Goal: Browse casually

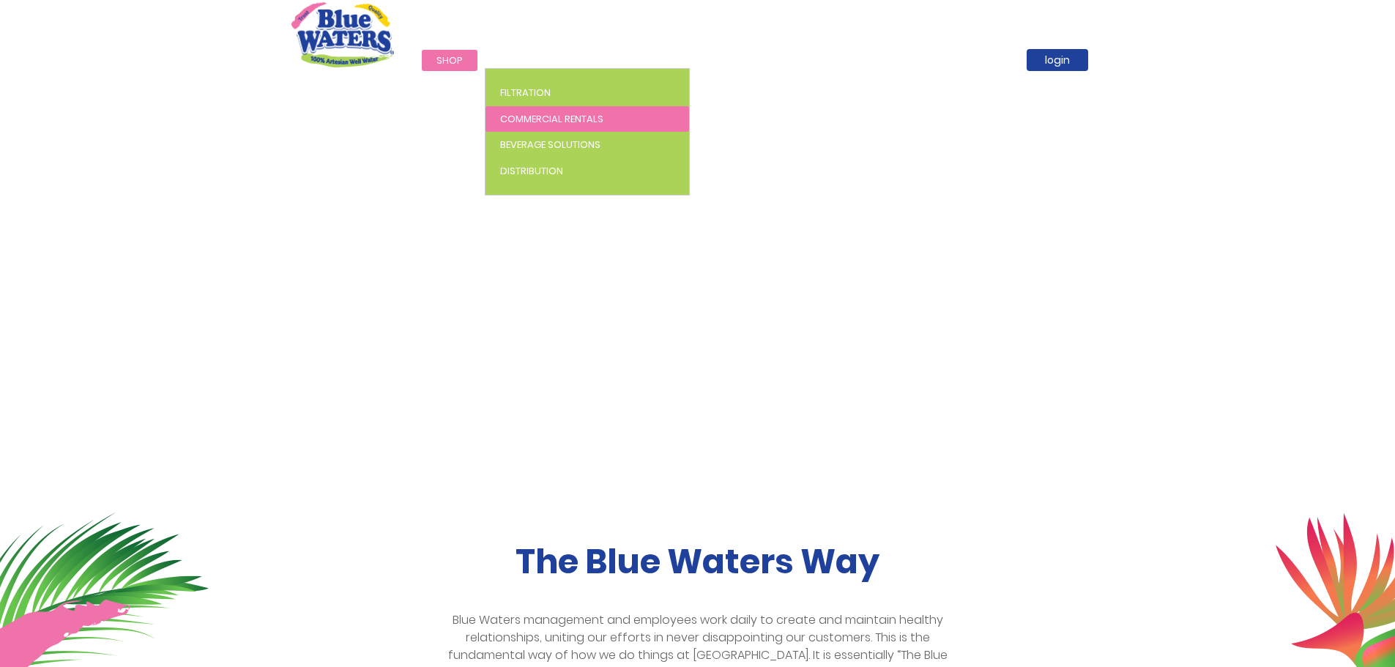
click at [527, 116] on span "Commercial Rentals" at bounding box center [551, 119] width 103 height 14
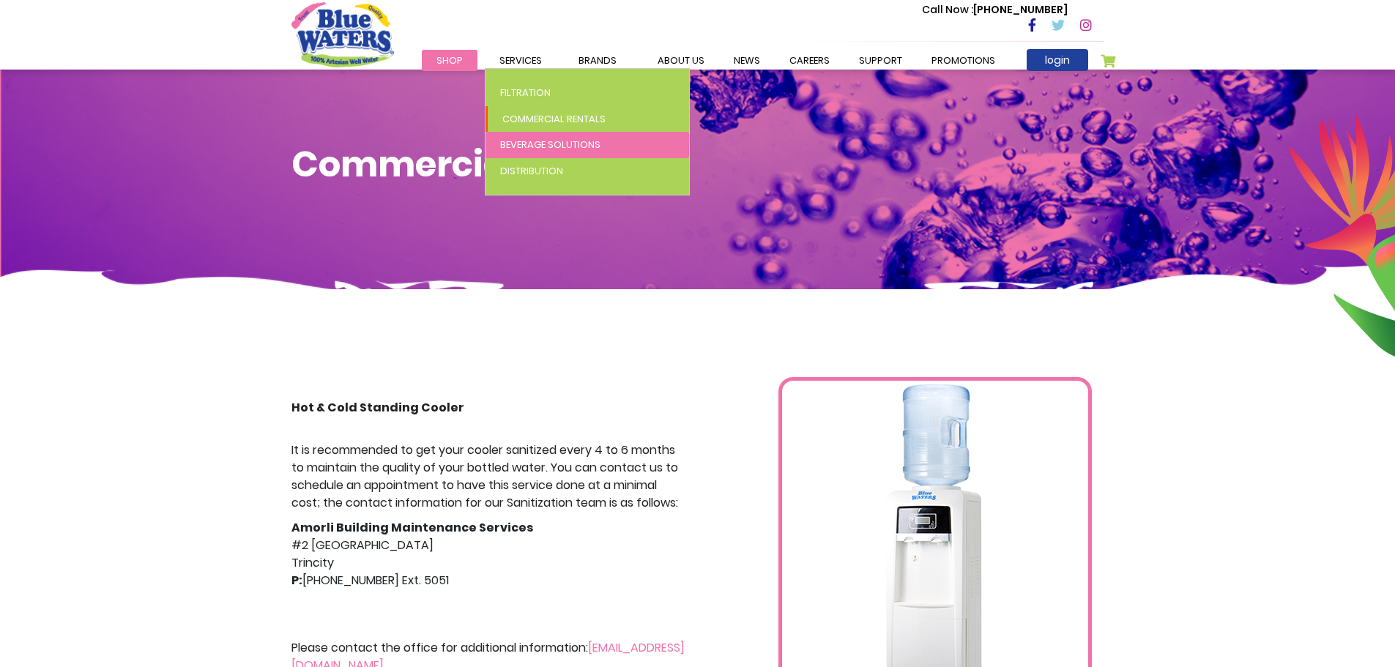
click at [529, 147] on span "Beverage Solutions" at bounding box center [550, 145] width 100 height 14
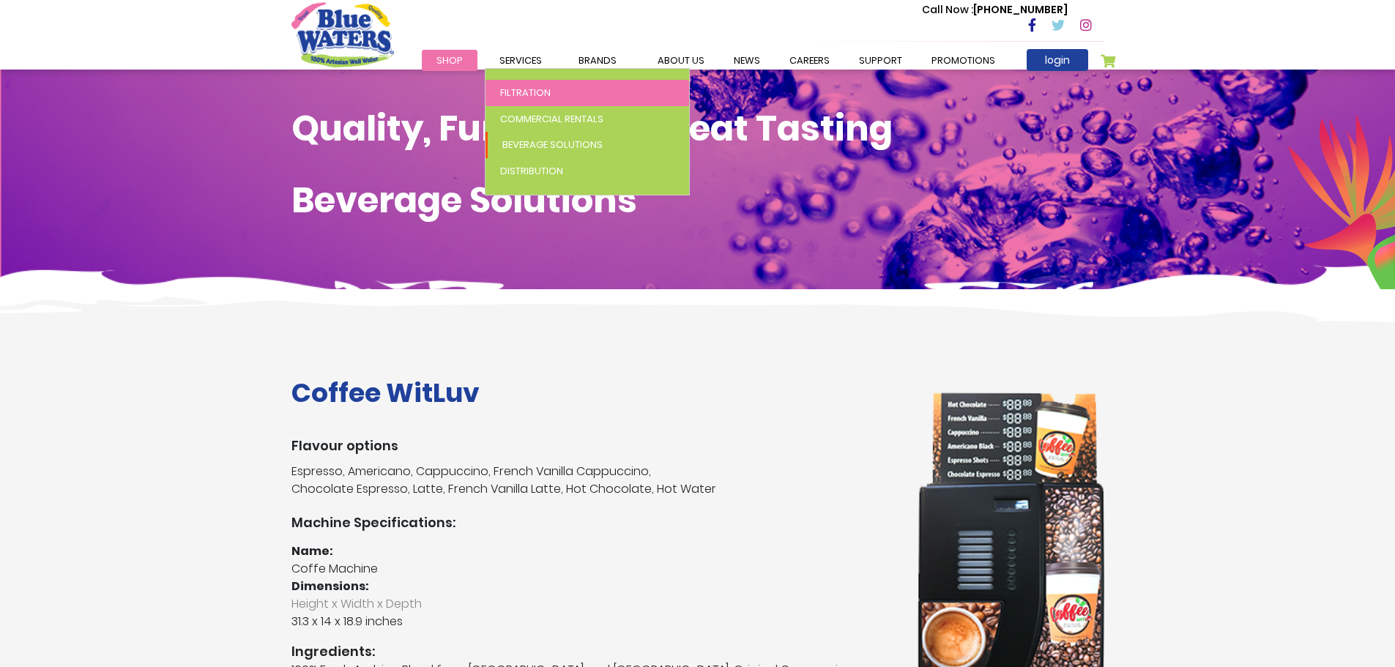
click at [535, 91] on span "Filtration" at bounding box center [525, 93] width 51 height 14
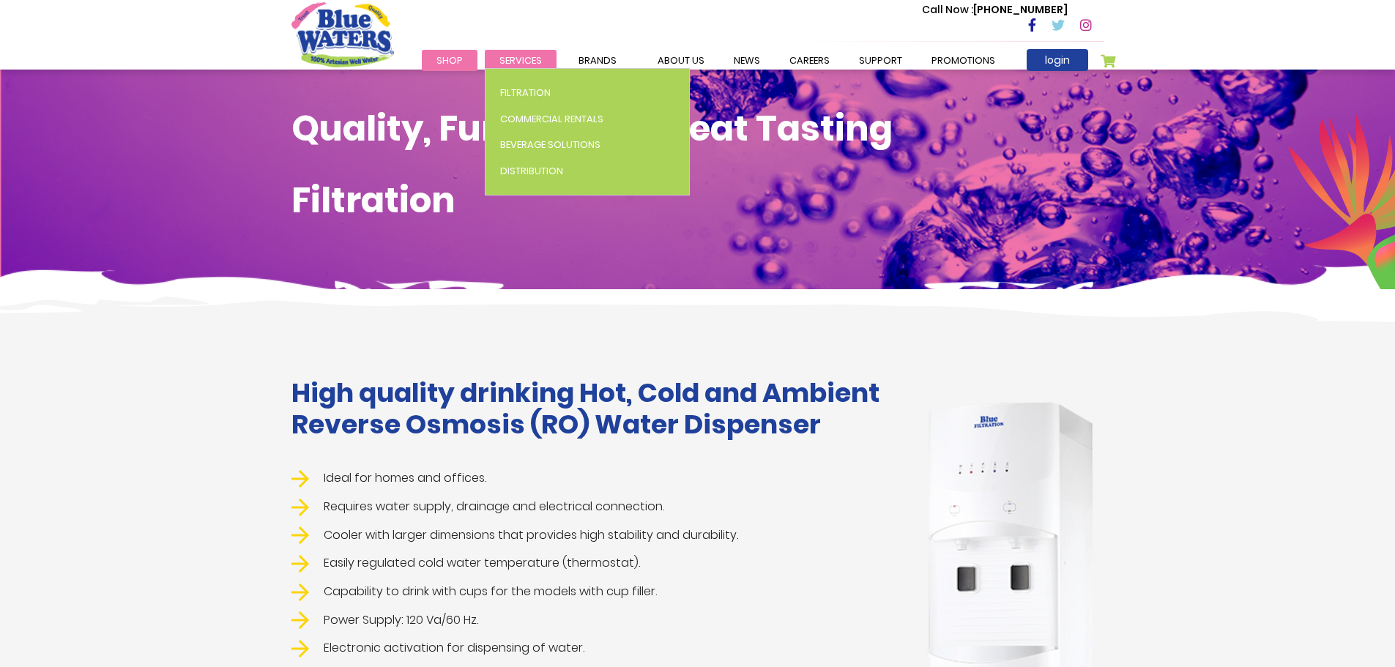
click at [533, 59] on span "Services" at bounding box center [520, 60] width 42 height 14
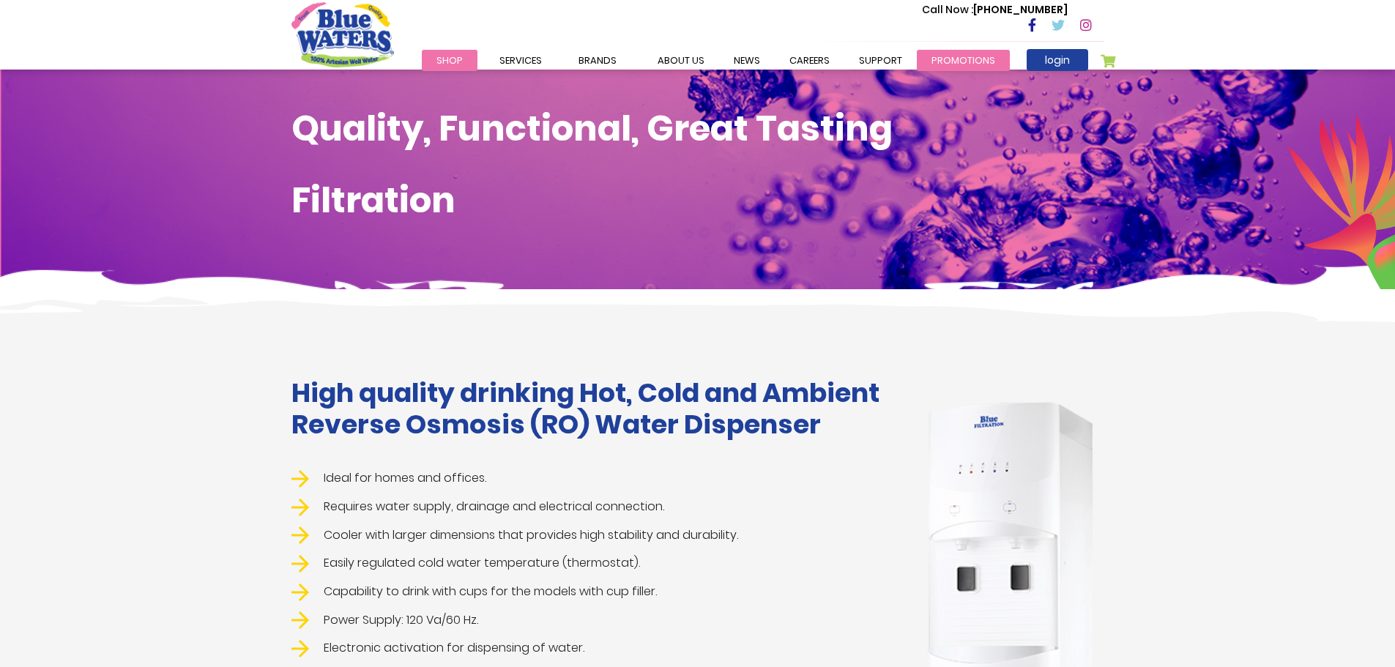
click at [946, 57] on link "Promotions" at bounding box center [963, 60] width 93 height 21
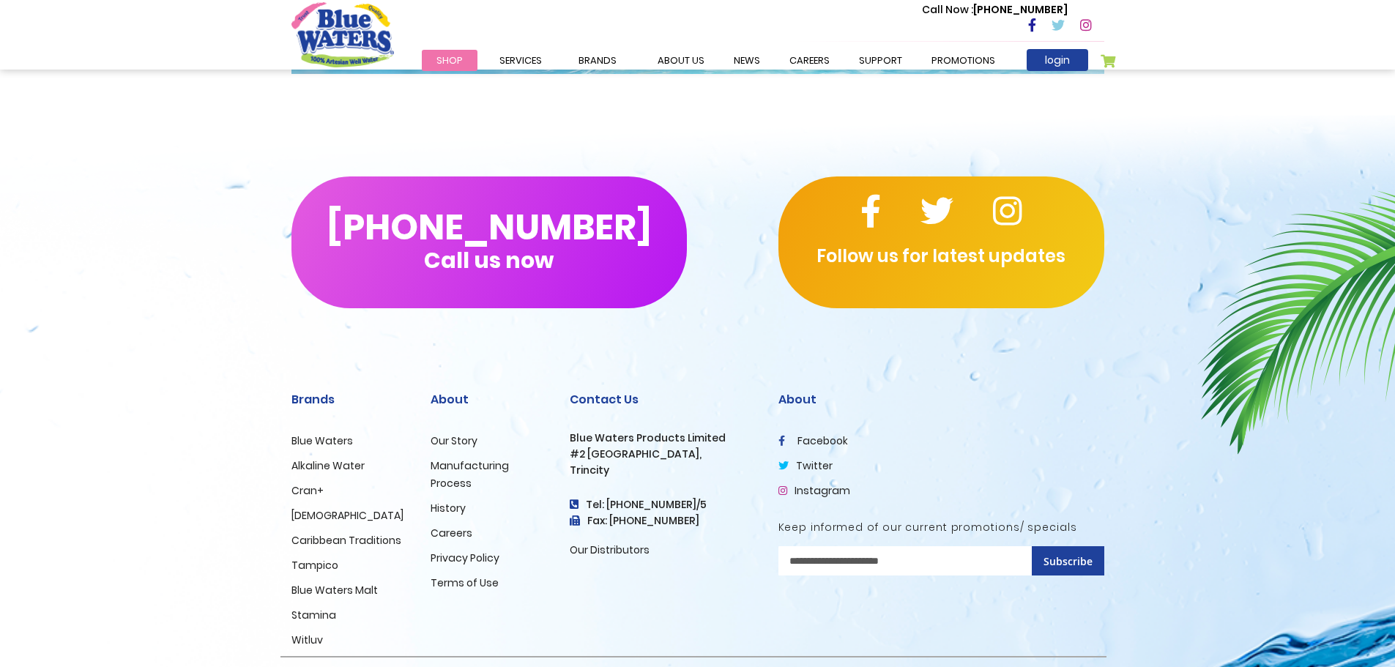
scroll to position [604, 0]
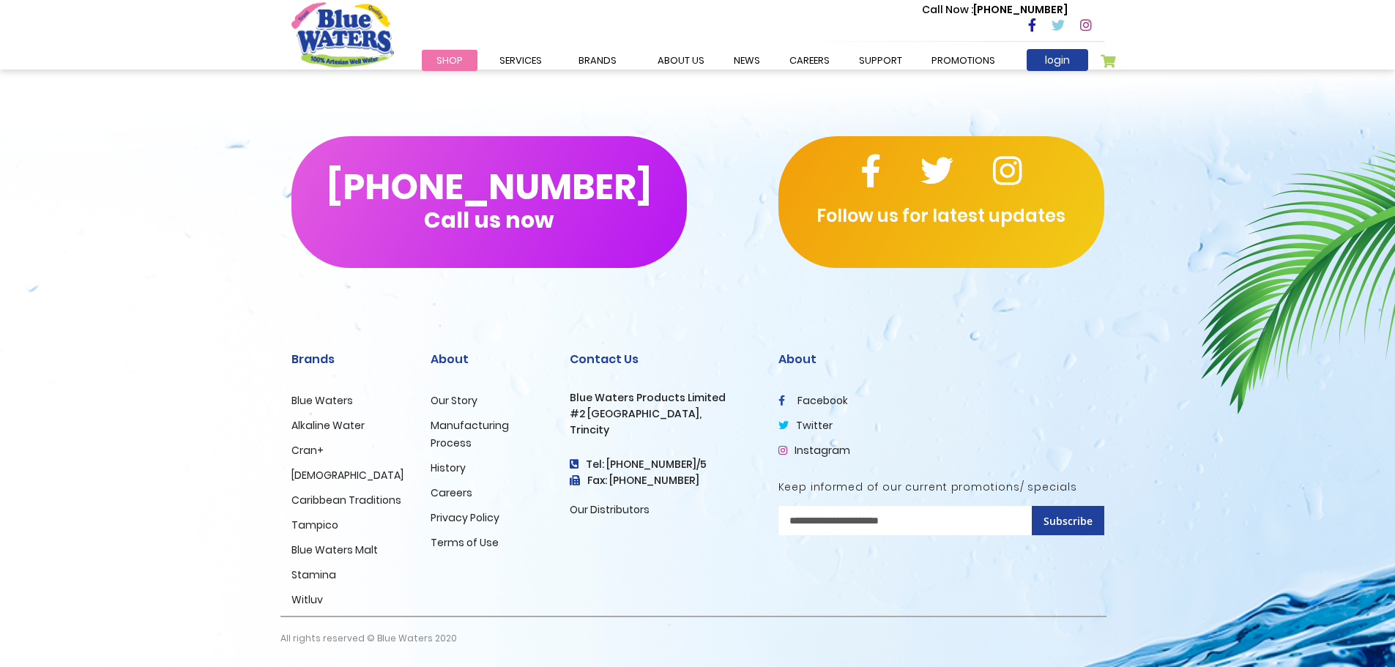
click at [314, 400] on link "Blue Waters" at bounding box center [322, 400] width 62 height 15
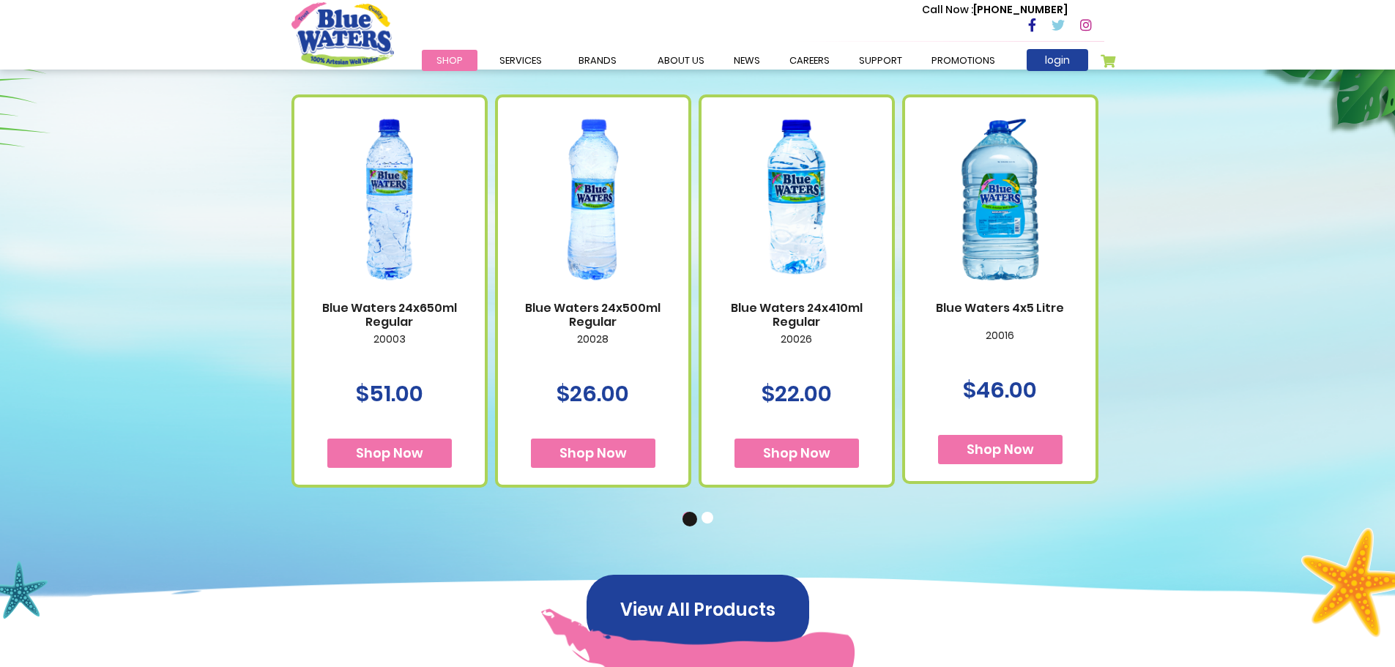
scroll to position [805, 0]
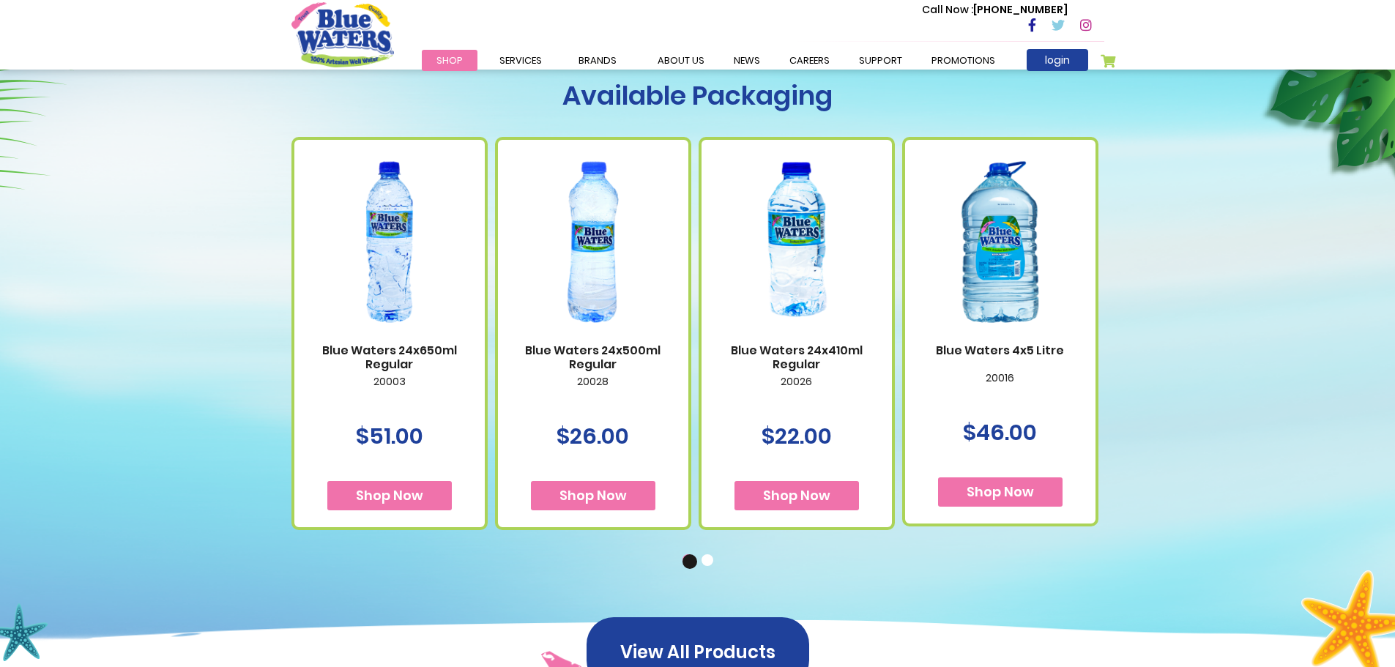
click at [713, 561] on button "2" at bounding box center [708, 561] width 15 height 15
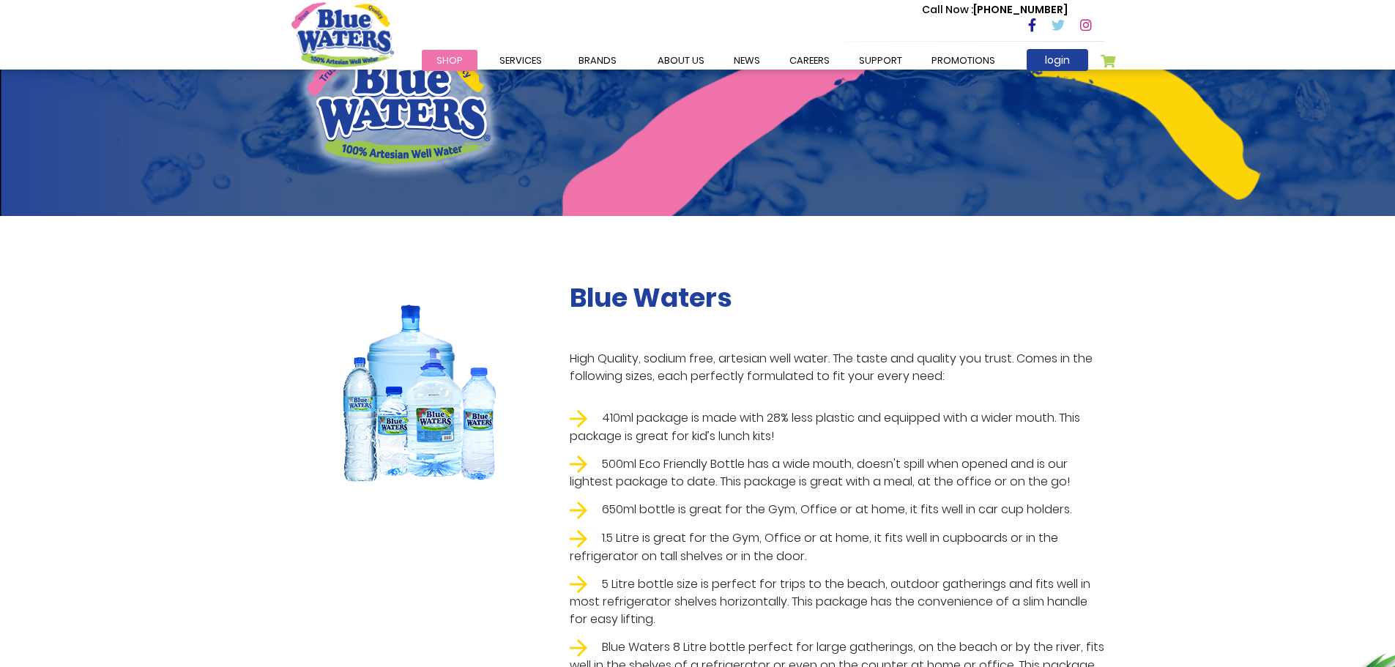
scroll to position [0, 0]
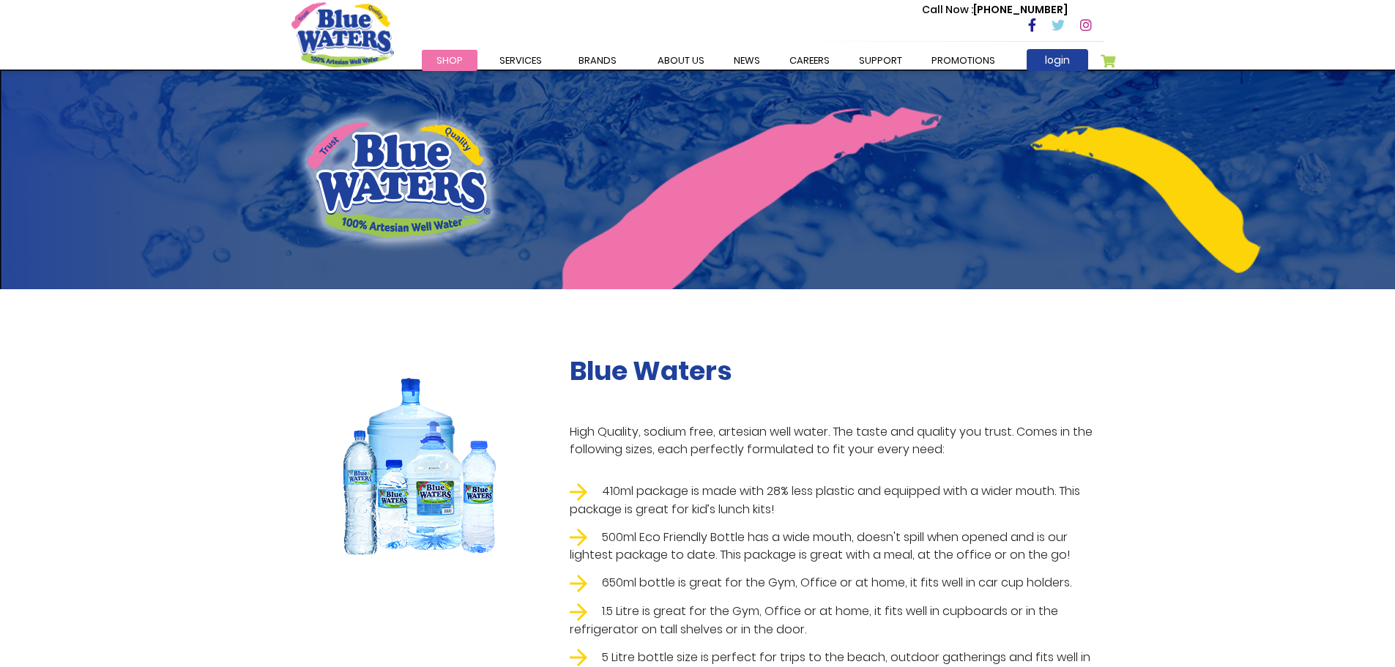
click at [446, 59] on span "Shop" at bounding box center [449, 60] width 26 height 14
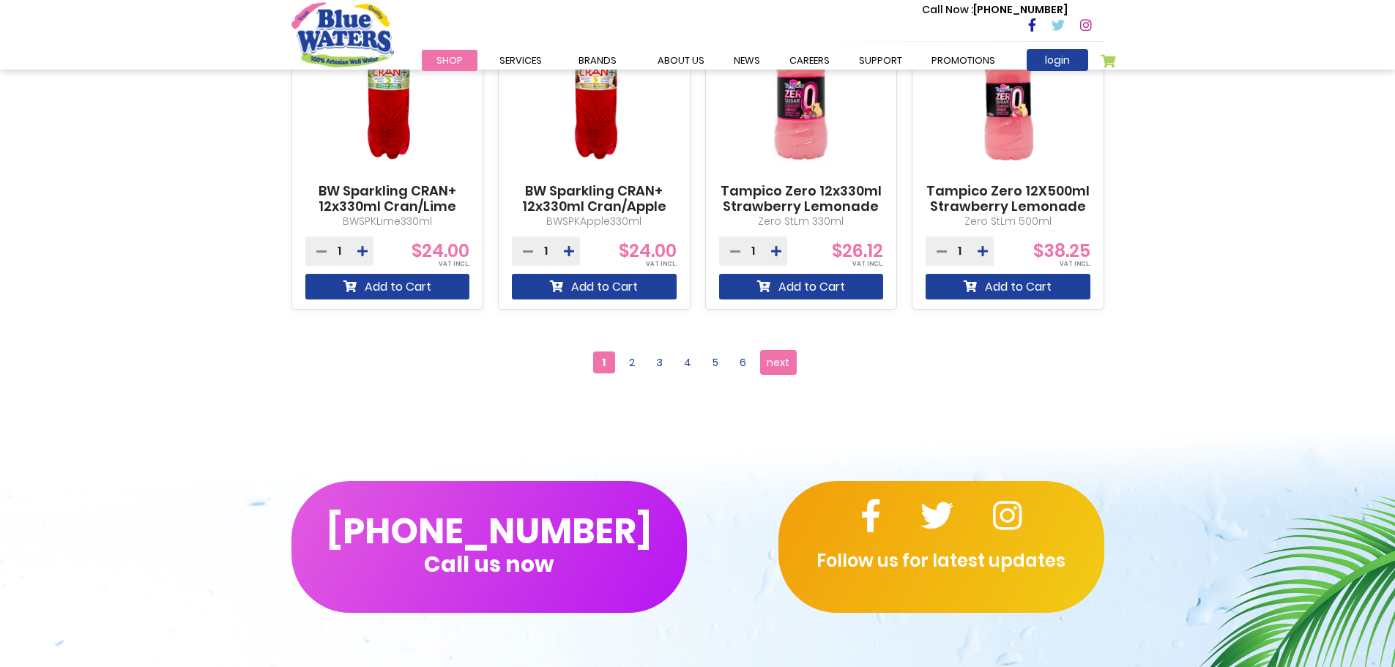
scroll to position [1171, 0]
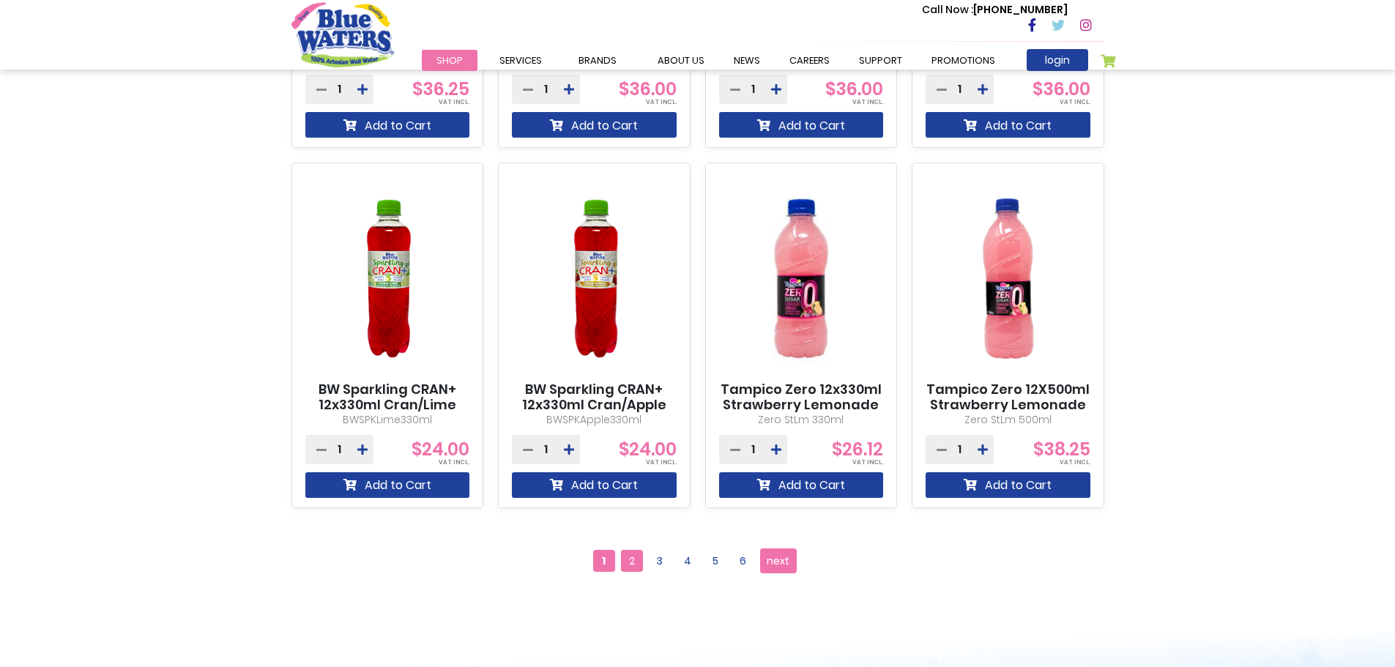
click at [636, 559] on span "2" at bounding box center [632, 561] width 22 height 22
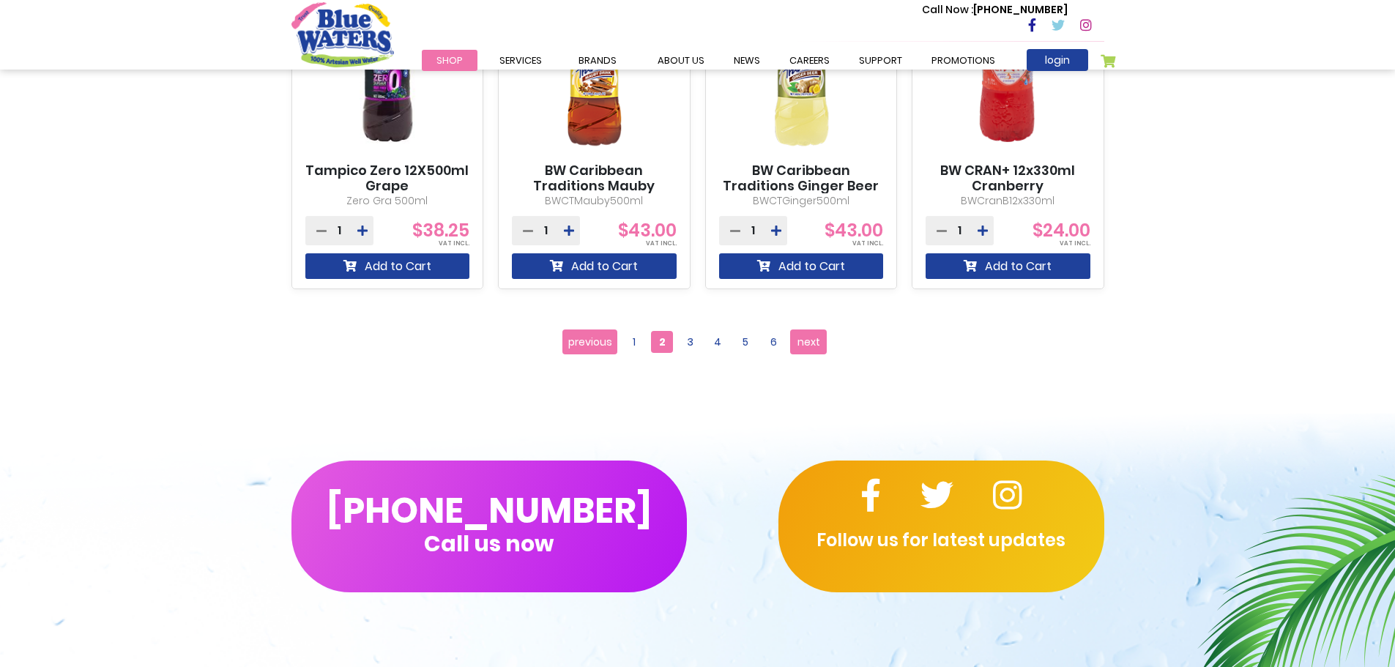
scroll to position [1391, 0]
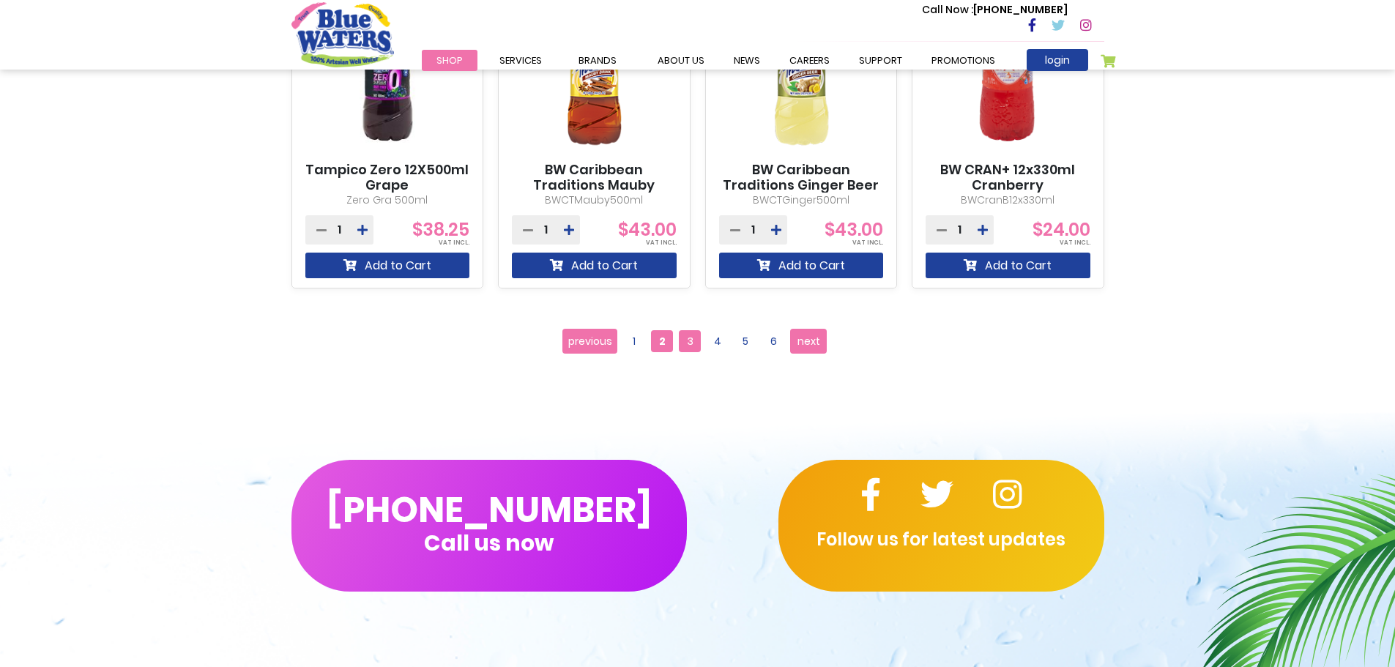
click at [693, 339] on span "3" at bounding box center [690, 341] width 22 height 22
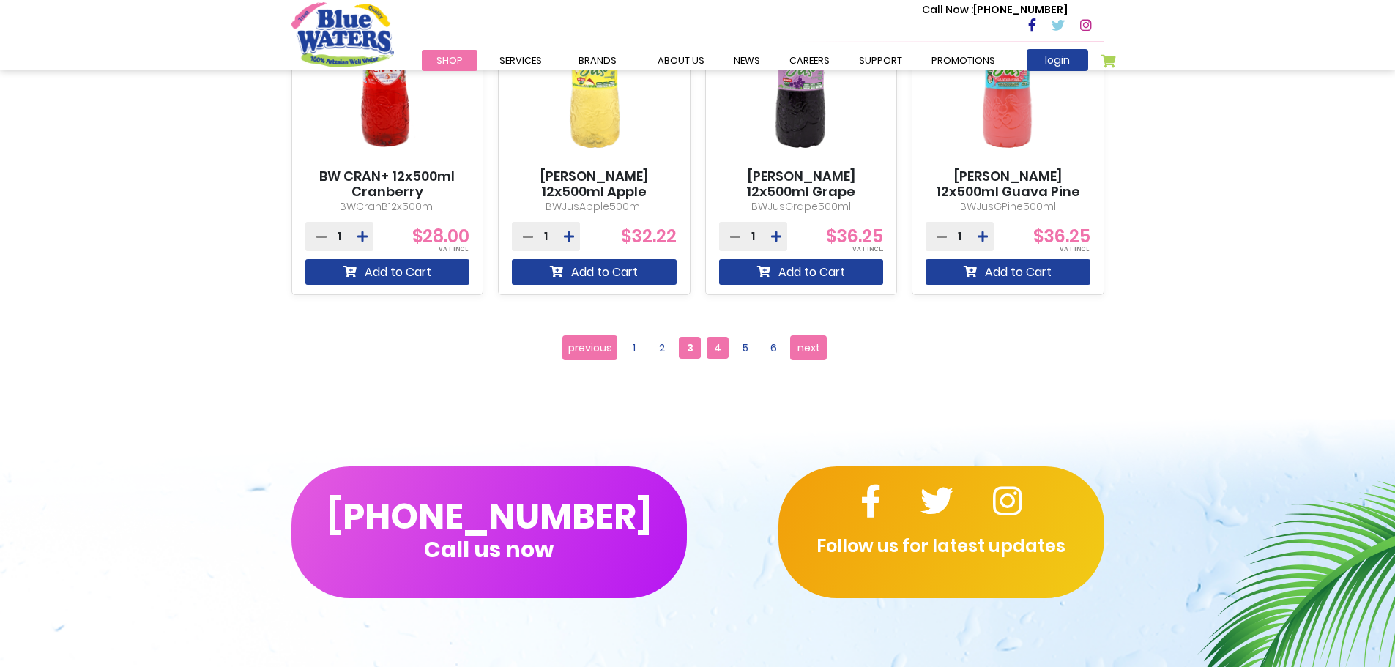
scroll to position [1391, 0]
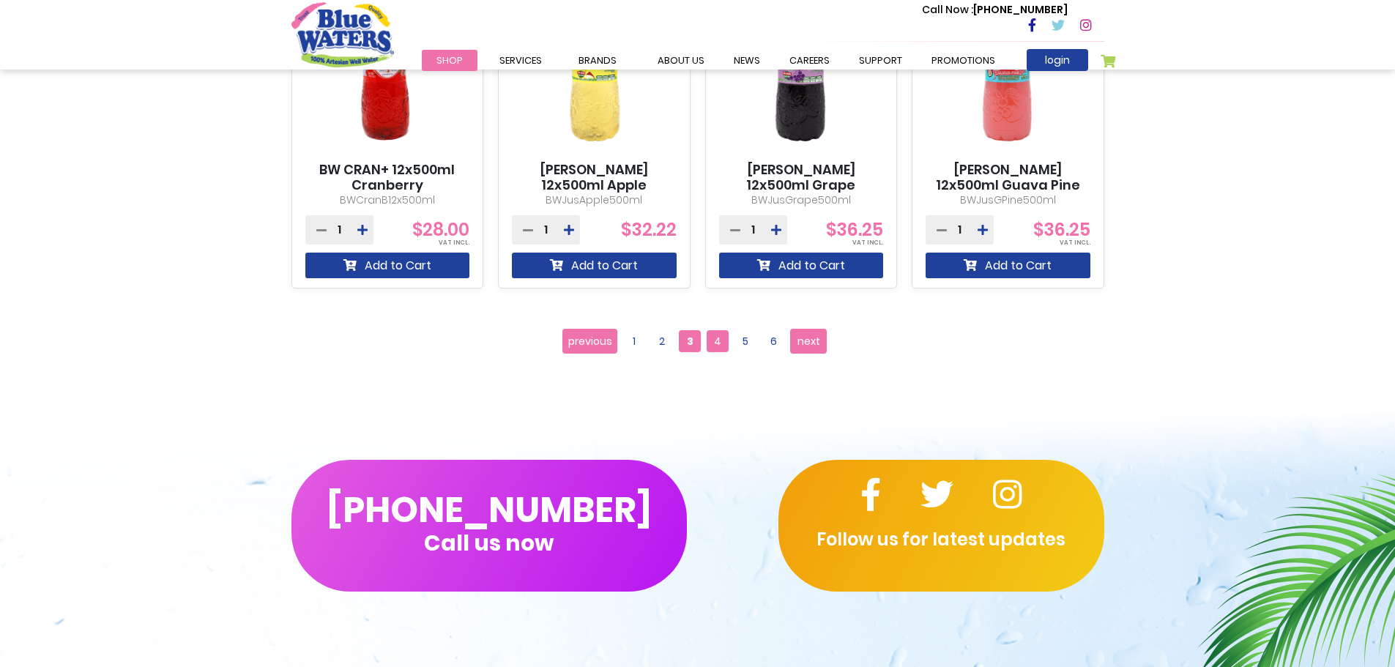
click at [723, 344] on span "4" at bounding box center [718, 341] width 22 height 22
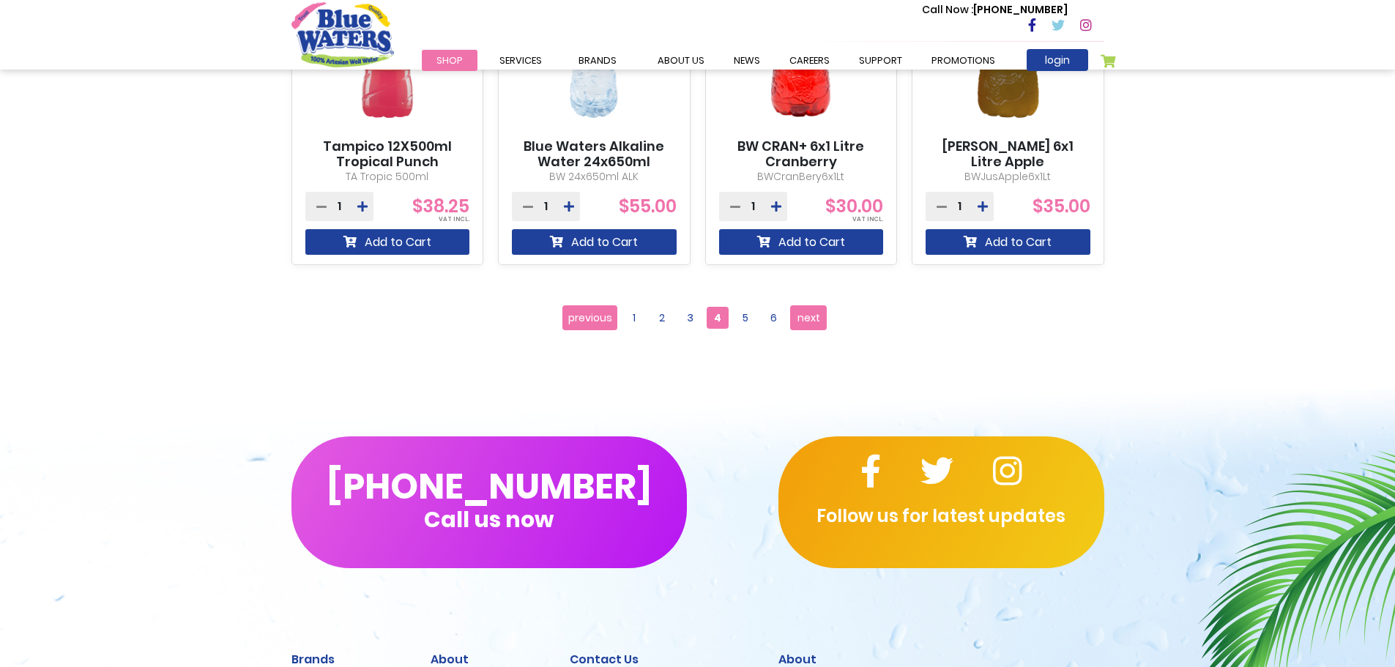
scroll to position [1464, 0]
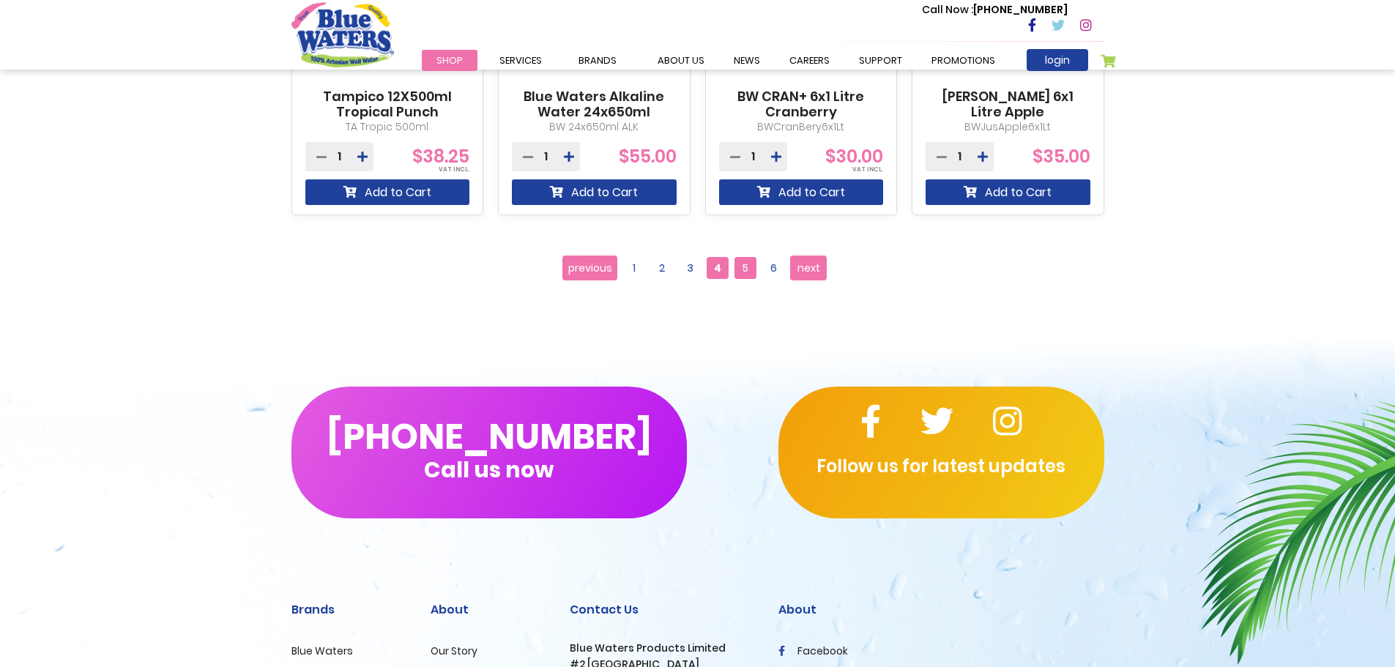
click at [743, 269] on span "5" at bounding box center [745, 268] width 22 height 22
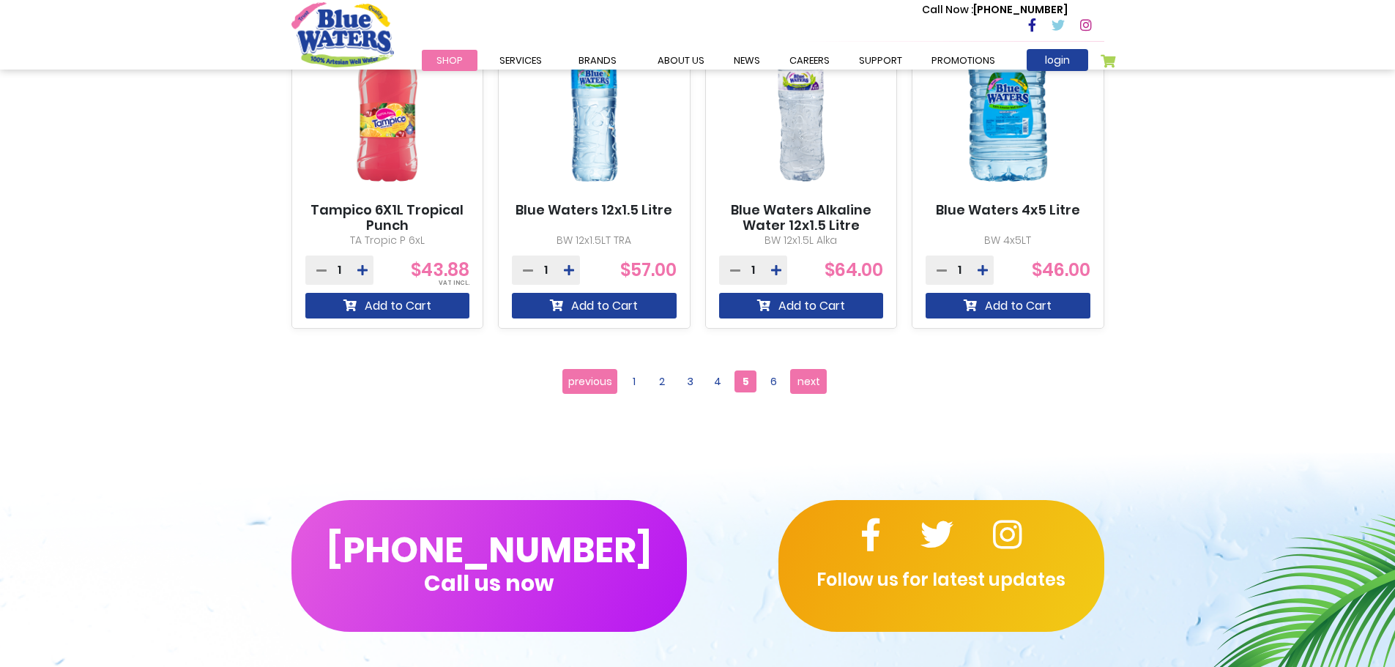
scroll to position [1391, 0]
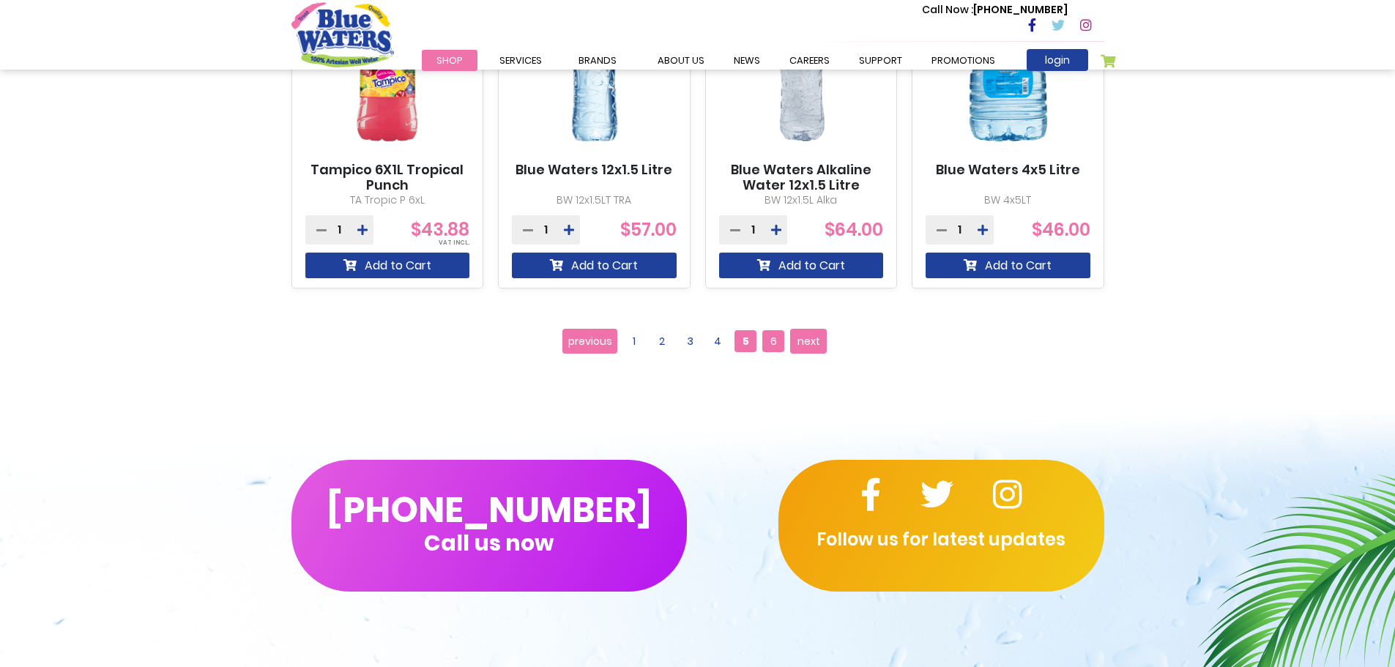
click at [772, 344] on span "6" at bounding box center [773, 341] width 22 height 22
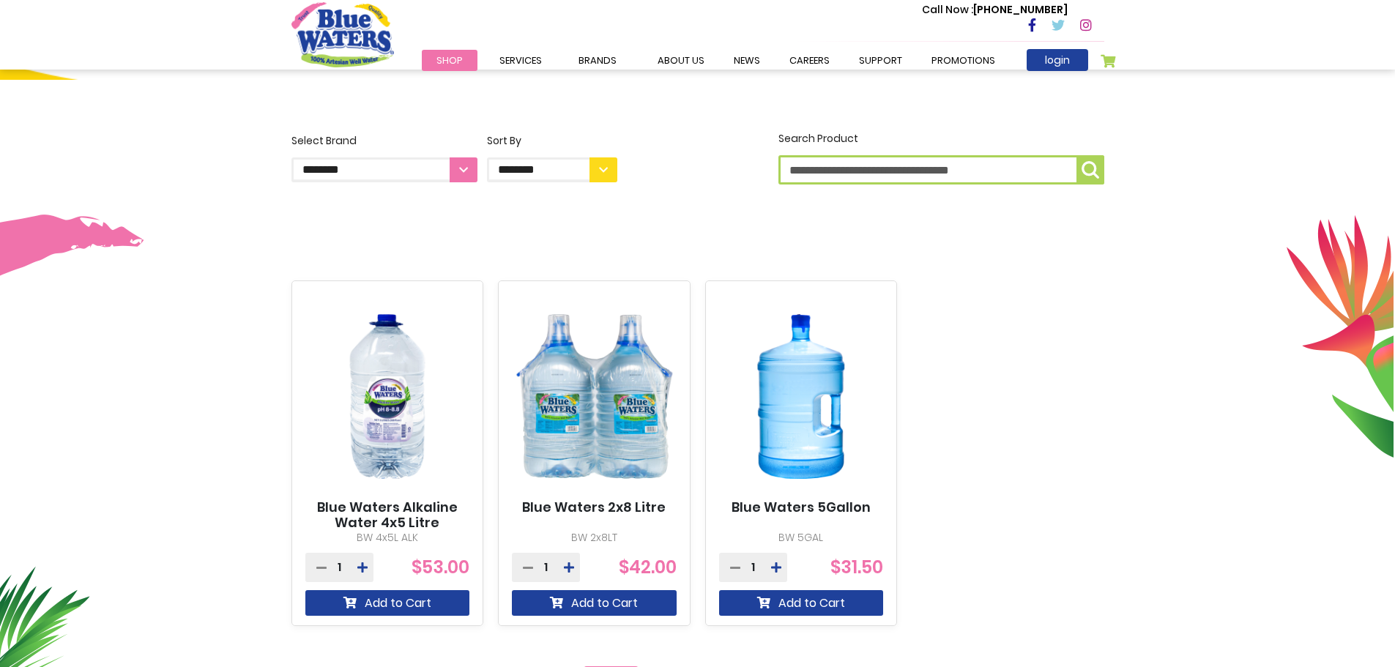
scroll to position [439, 0]
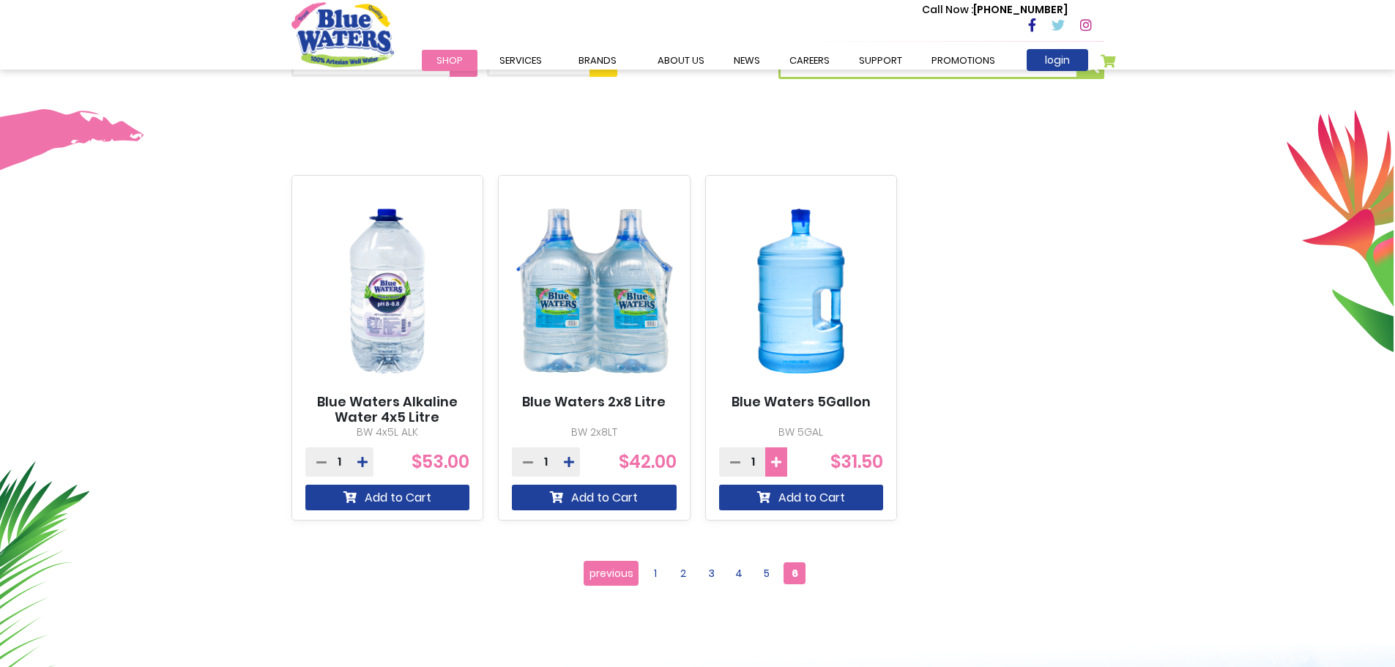
click at [775, 461] on icon at bounding box center [776, 462] width 10 height 12
click at [735, 463] on icon at bounding box center [735, 462] width 10 height 12
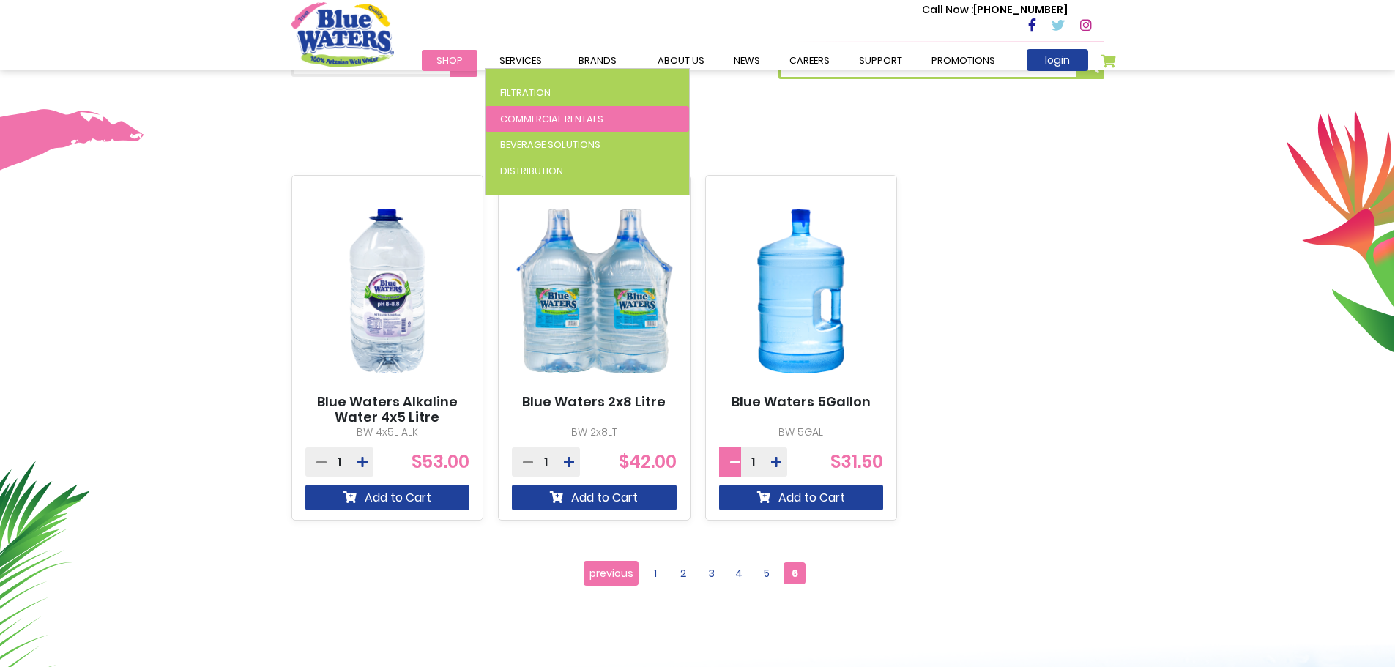
click at [535, 121] on span "Commercial Rentals" at bounding box center [551, 119] width 103 height 14
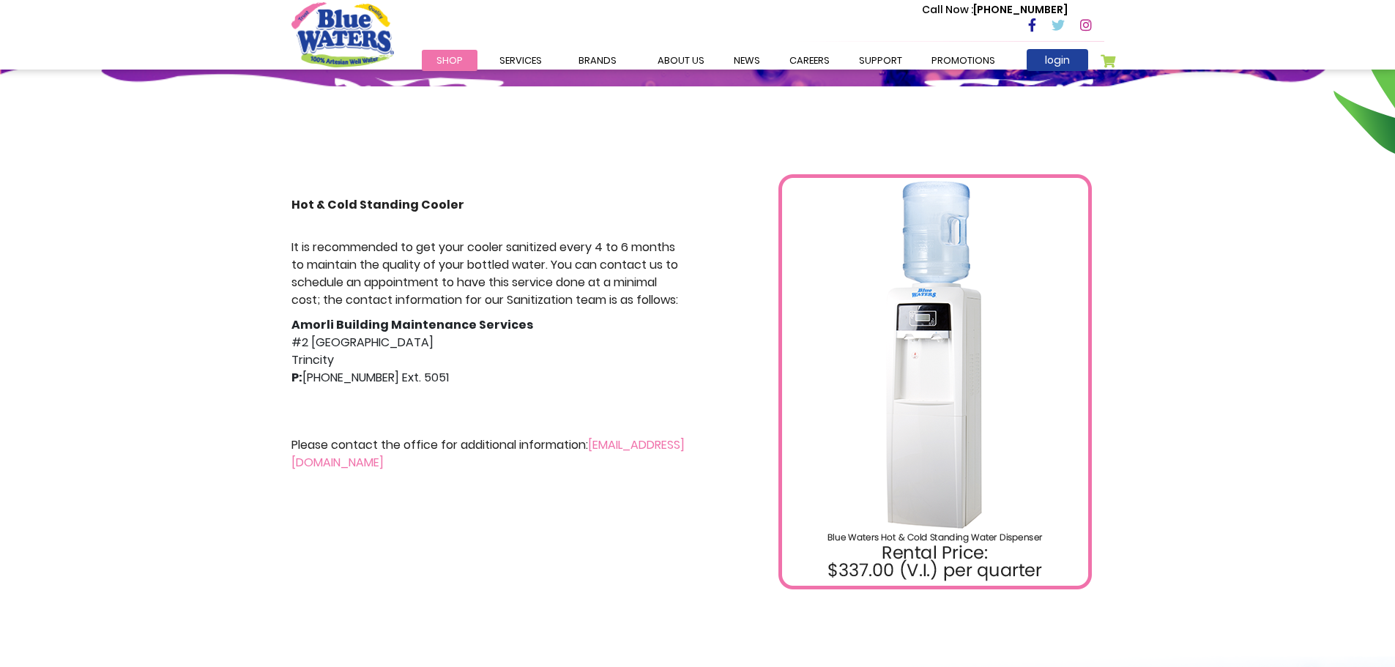
scroll to position [220, 0]
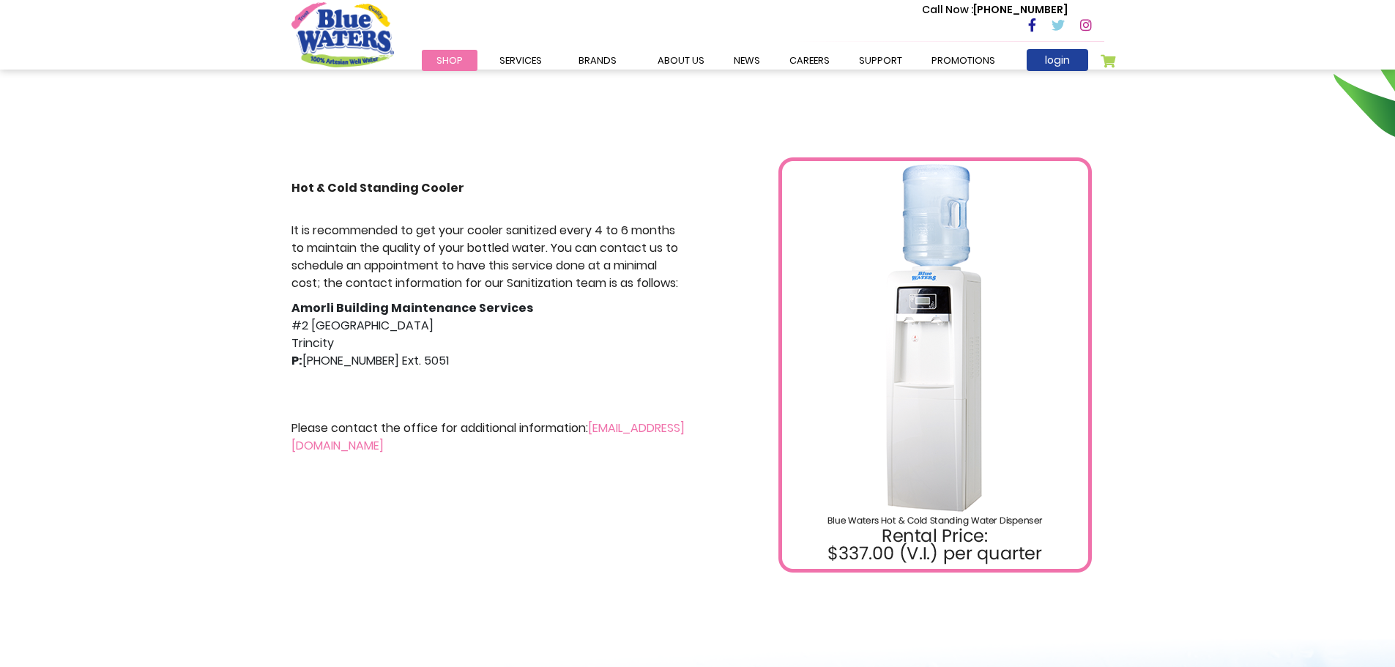
click at [448, 59] on span "Shop" at bounding box center [449, 60] width 26 height 14
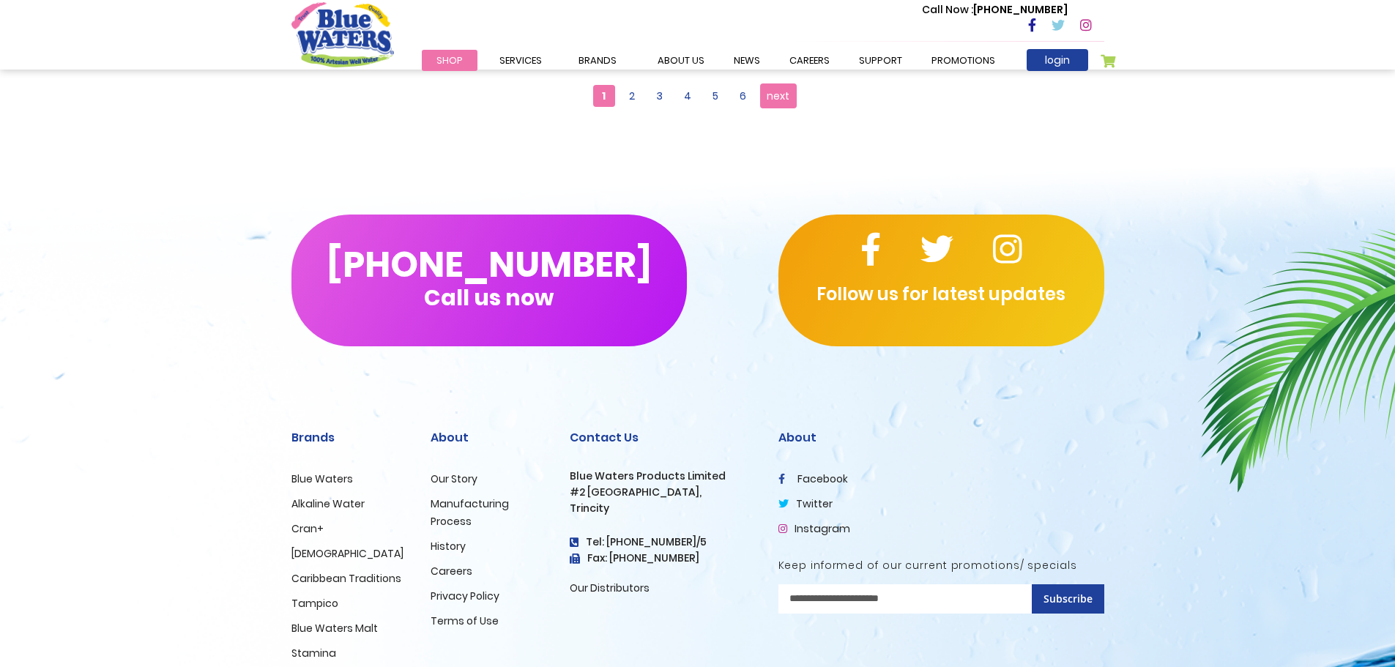
scroll to position [1422, 0]
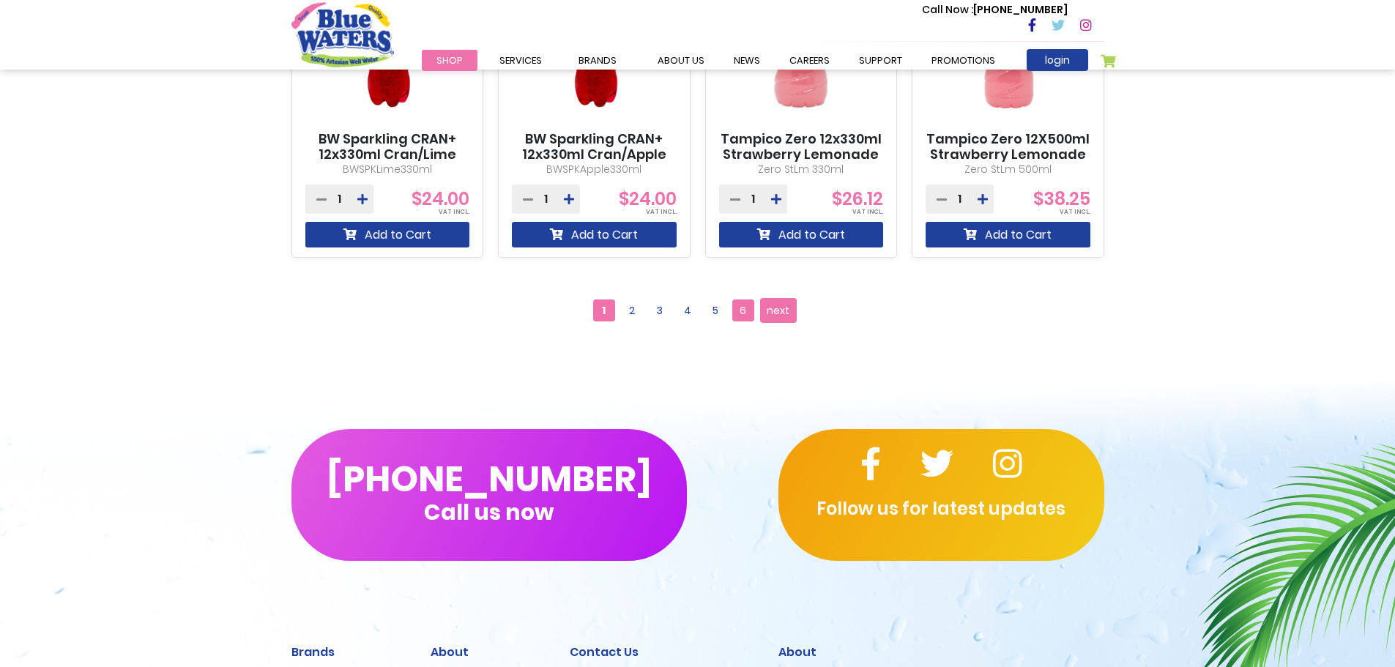
click at [741, 313] on span "6" at bounding box center [743, 310] width 22 height 22
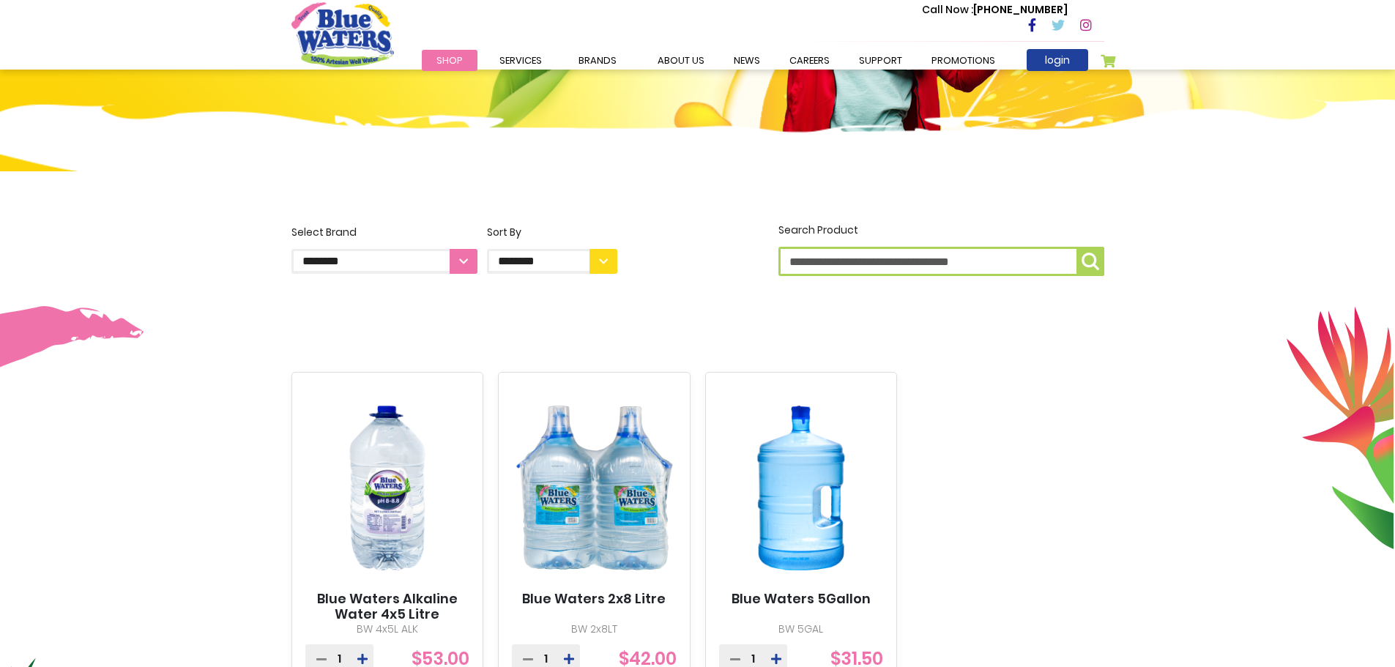
scroll to position [439, 0]
